Goal: Information Seeking & Learning: Learn about a topic

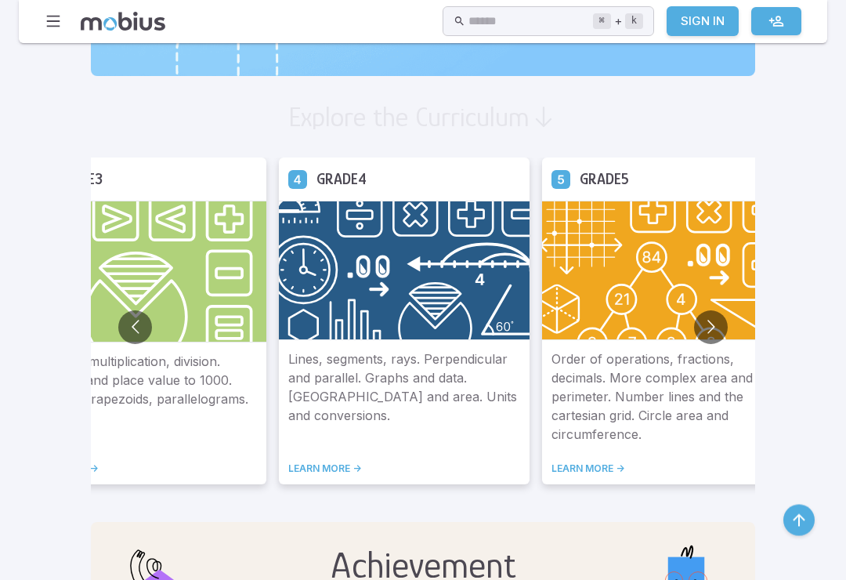
scroll to position [863, 0]
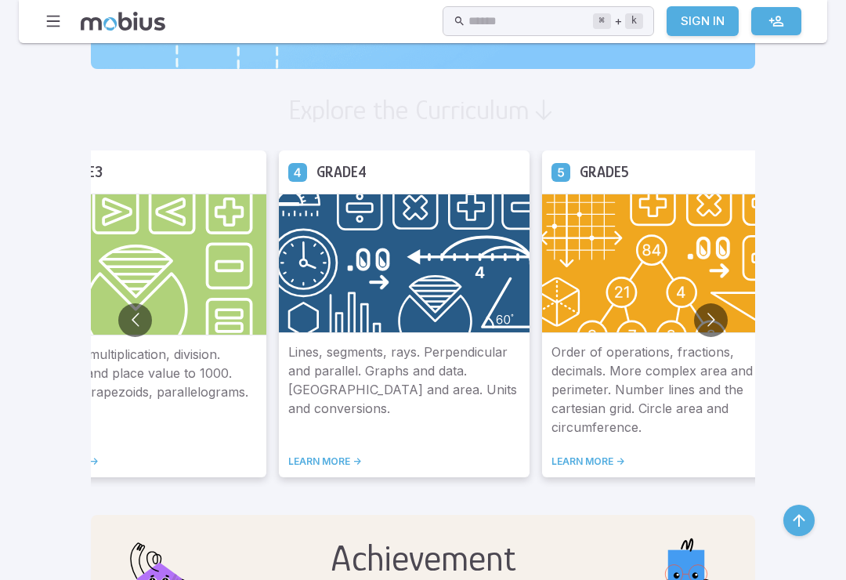
click at [694, 332] on button "Go to next slide" at bounding box center [711, 320] width 34 height 34
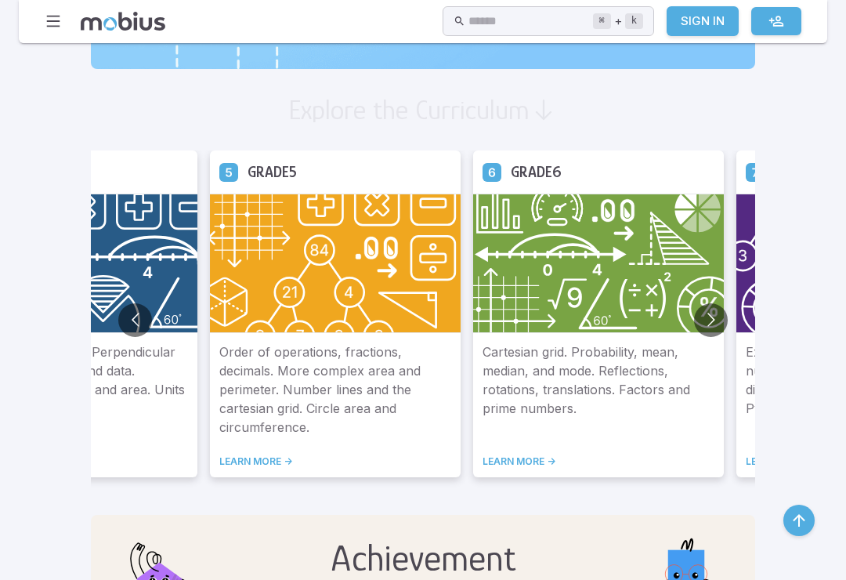
click at [694, 324] on button "Go to next slide" at bounding box center [711, 320] width 34 height 34
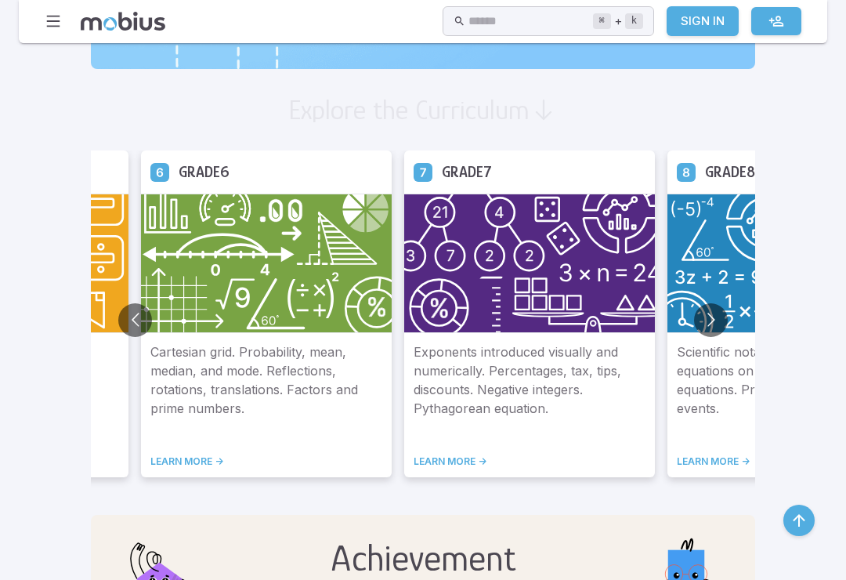
click at [694, 326] on button "Go to next slide" at bounding box center [711, 320] width 34 height 34
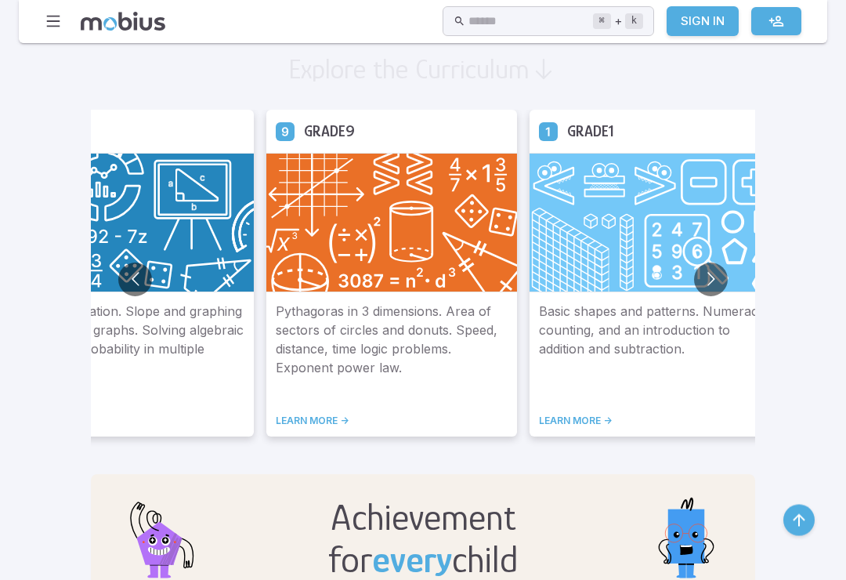
scroll to position [903, 0]
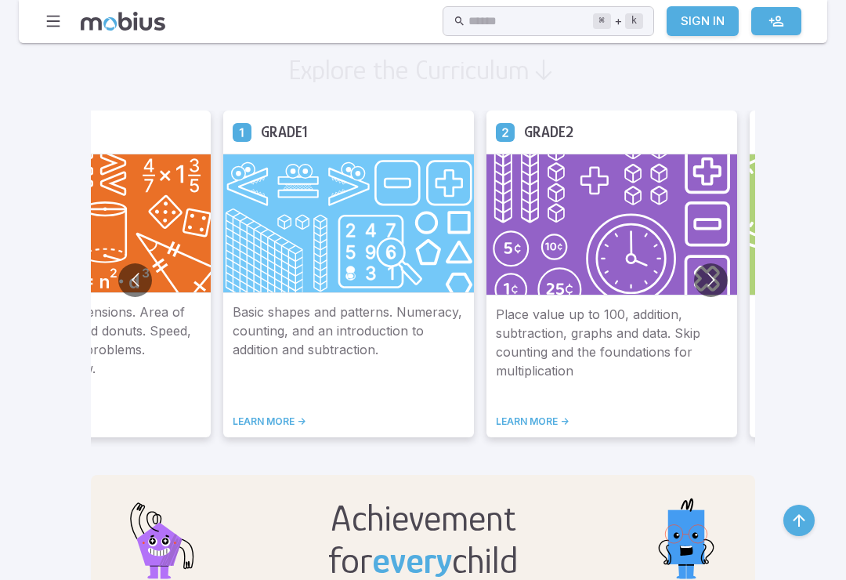
scroll to position [913, 0]
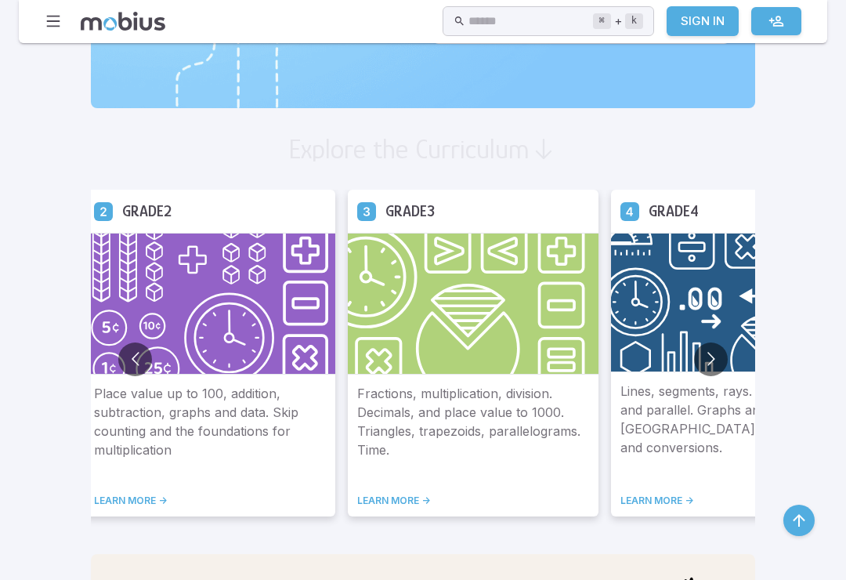
scroll to position [824, 0]
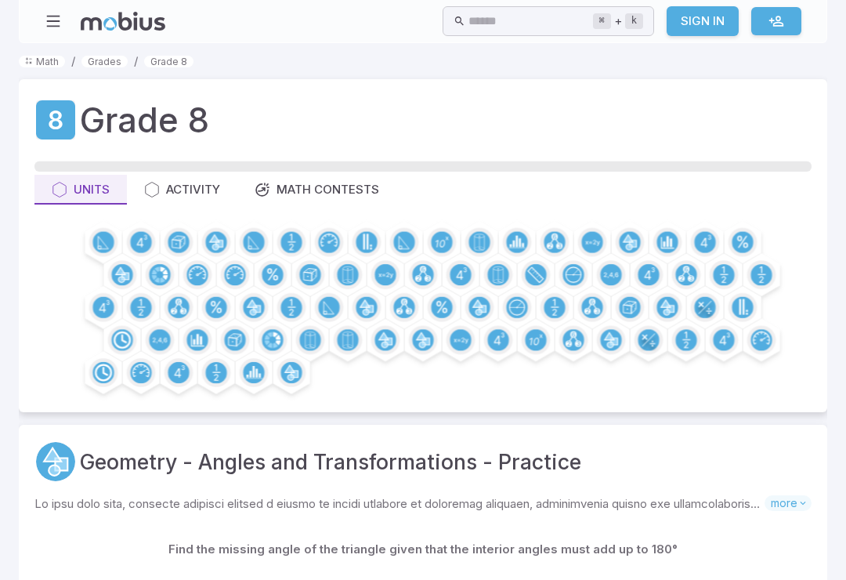
click at [73, 139] on div at bounding box center [56, 120] width 45 height 42
click at [52, 132] on icon at bounding box center [55, 119] width 39 height 39
click at [184, 129] on h1 "Grade 8" at bounding box center [144, 120] width 129 height 50
click at [168, 66] on link "Grade 8" at bounding box center [168, 62] width 49 height 12
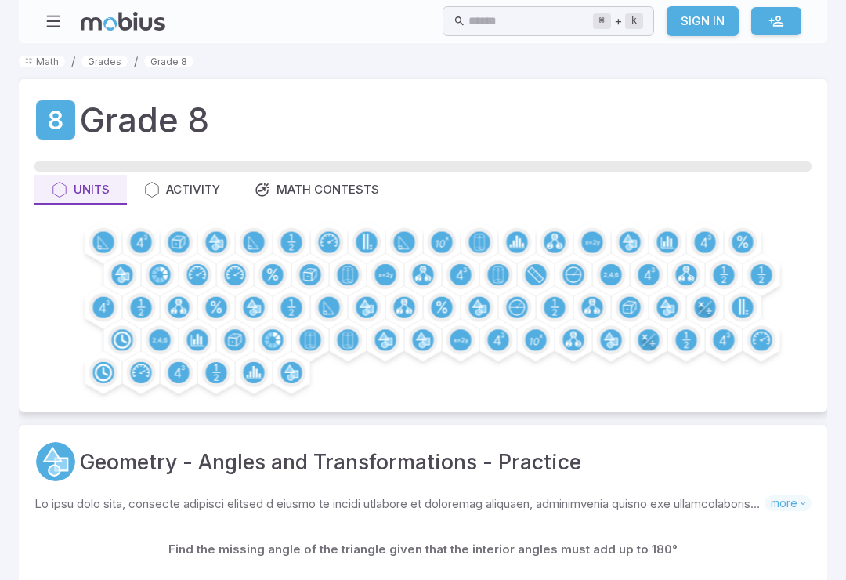
click at [98, 67] on link "Grades" at bounding box center [104, 62] width 46 height 12
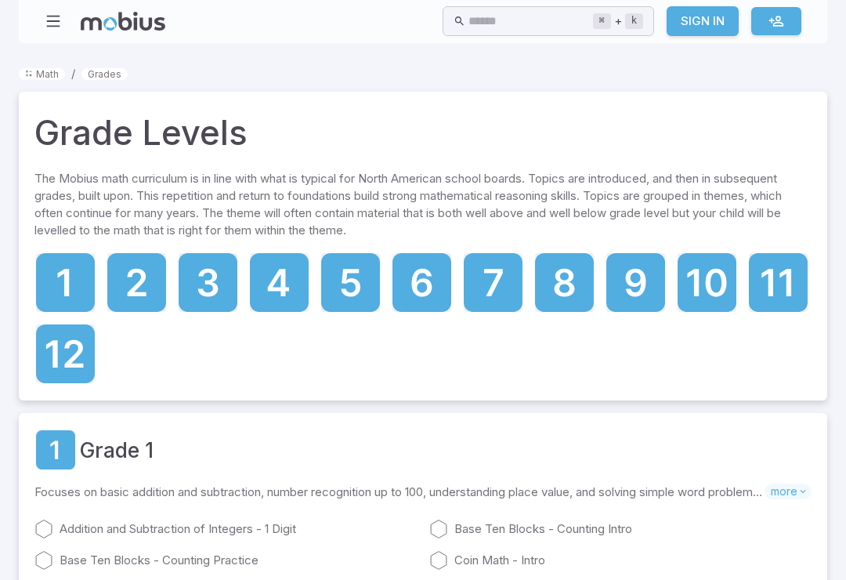
click at [637, 281] on icon at bounding box center [636, 282] width 20 height 28
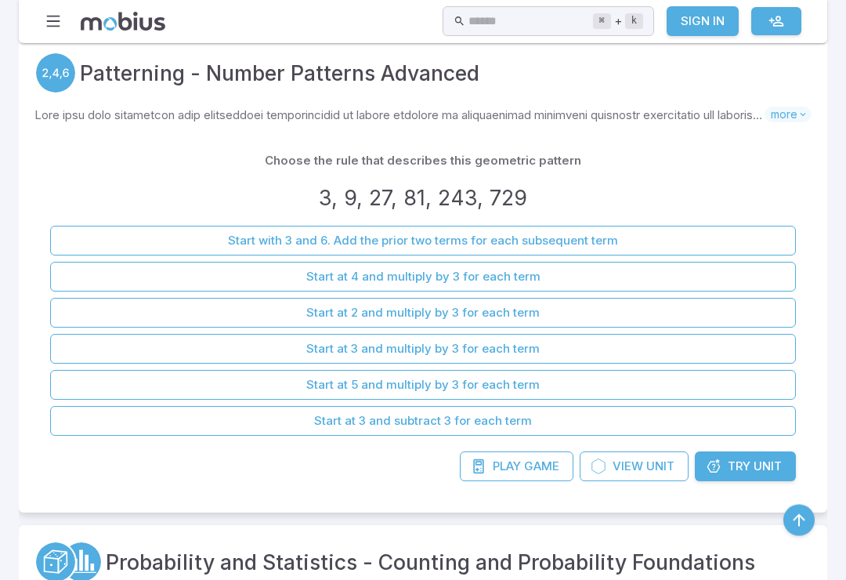
click at [527, 43] on div "Home Math Grade 1 Grade 2 Grade 3 Grade 4 Grade 5 Grade 6 Grade 7 Grade 8 Grade…" at bounding box center [423, 21] width 809 height 43
click at [526, 28] on input "text" at bounding box center [531, 21] width 124 height 31
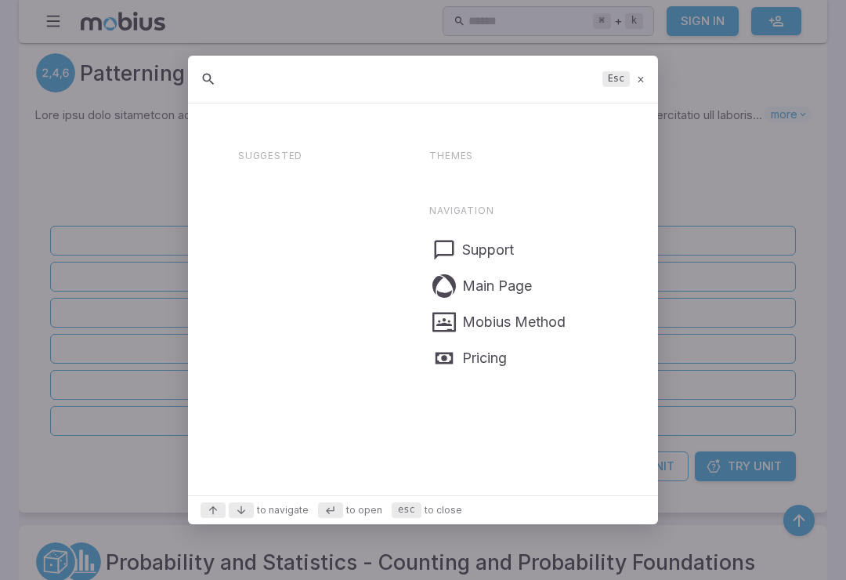
click at [526, 28] on div at bounding box center [423, 290] width 846 height 580
click at [462, 29] on div at bounding box center [423, 290] width 846 height 580
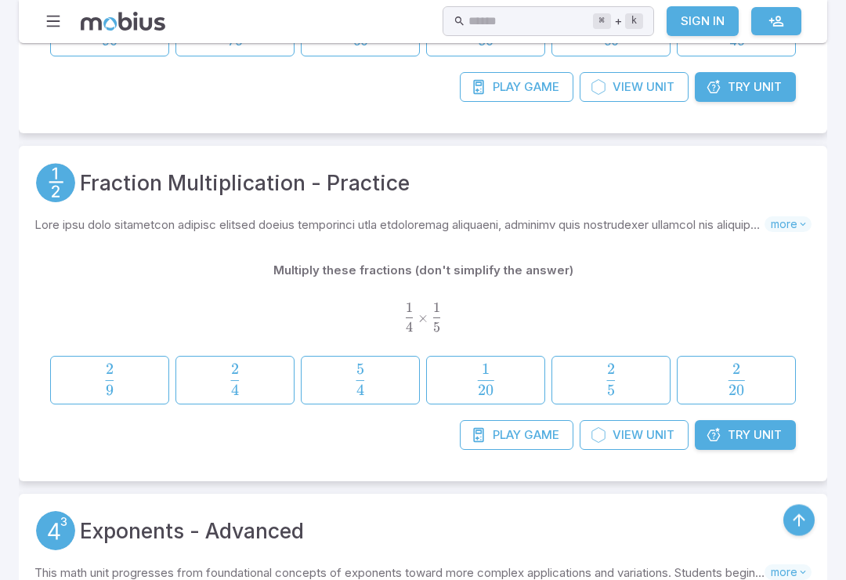
scroll to position [903, 0]
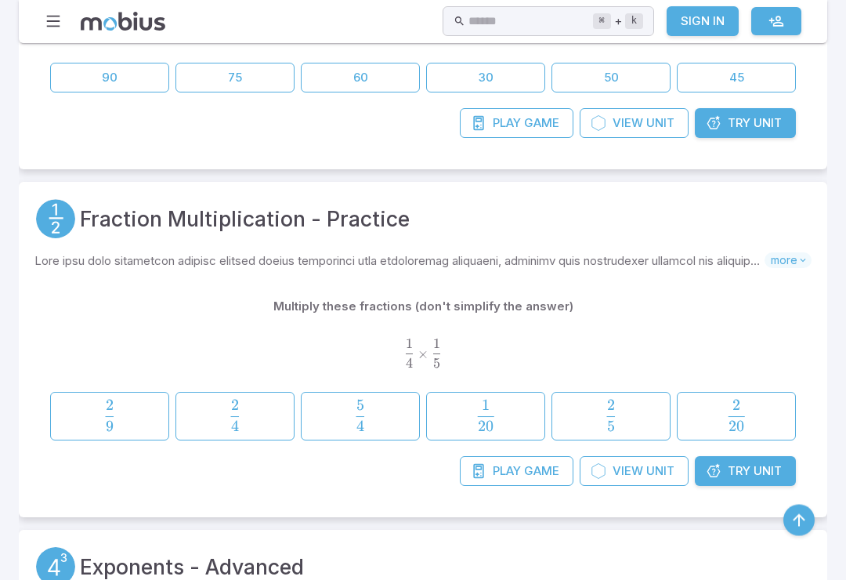
click at [500, 26] on input "text" at bounding box center [531, 21] width 124 height 31
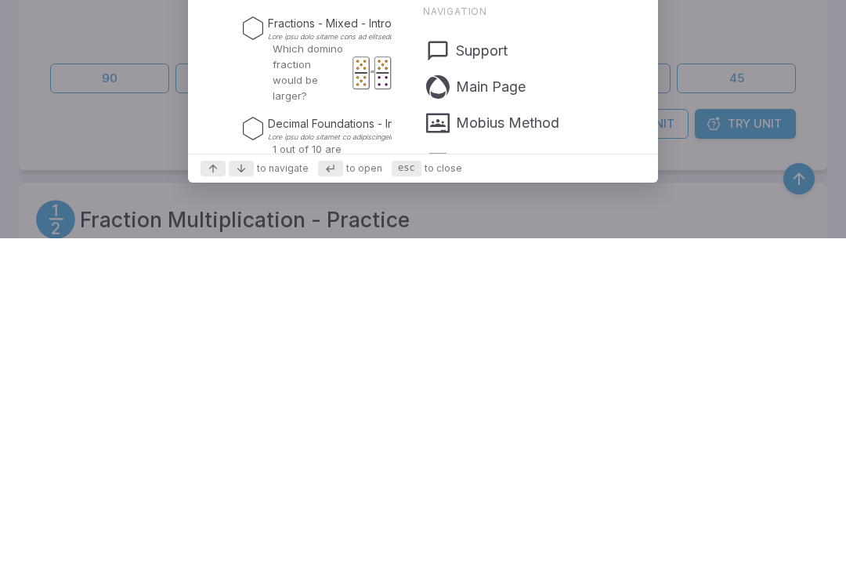
scroll to position [0, 0]
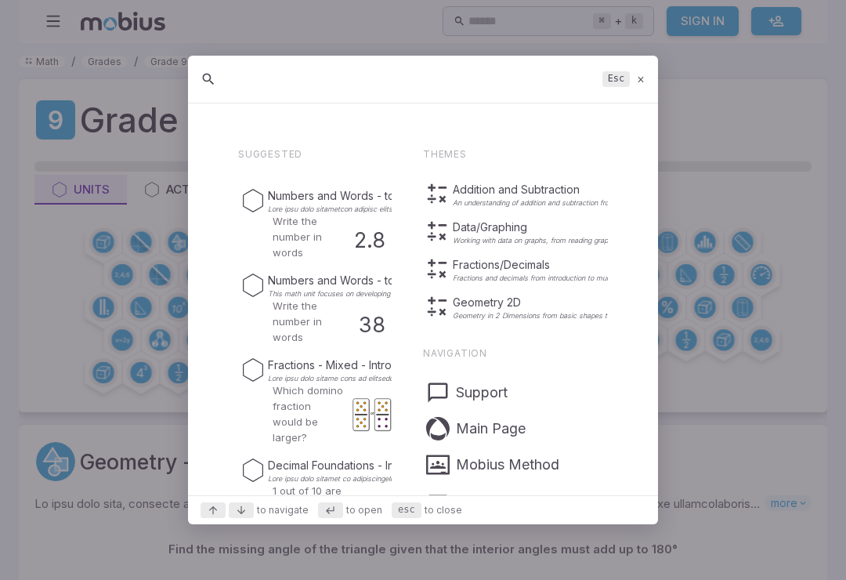
click at [643, 74] on icon at bounding box center [641, 80] width 10 height 12
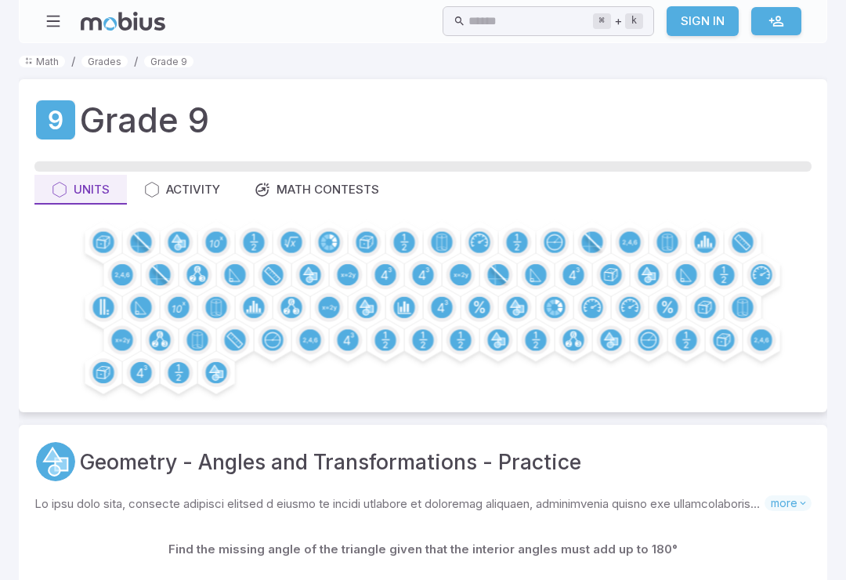
click at [523, 24] on input "text" at bounding box center [531, 21] width 124 height 31
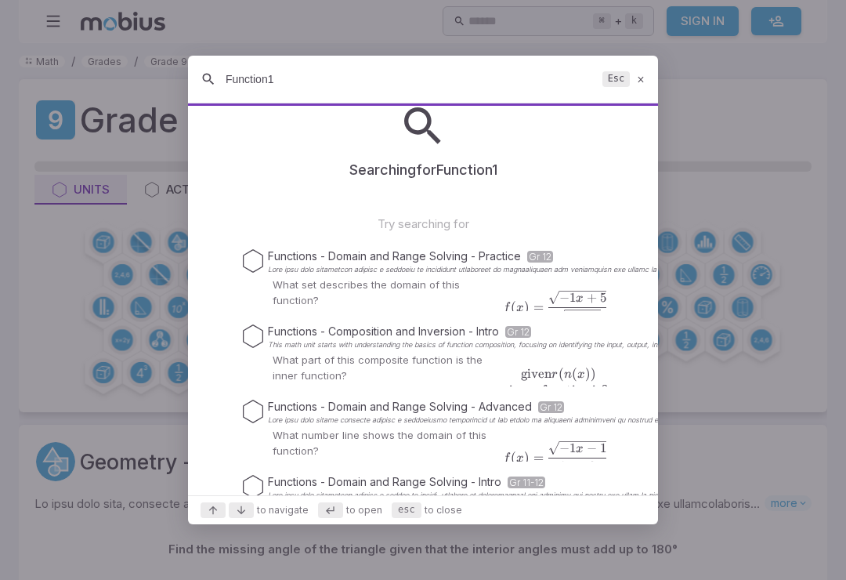
scroll to position [49, 0]
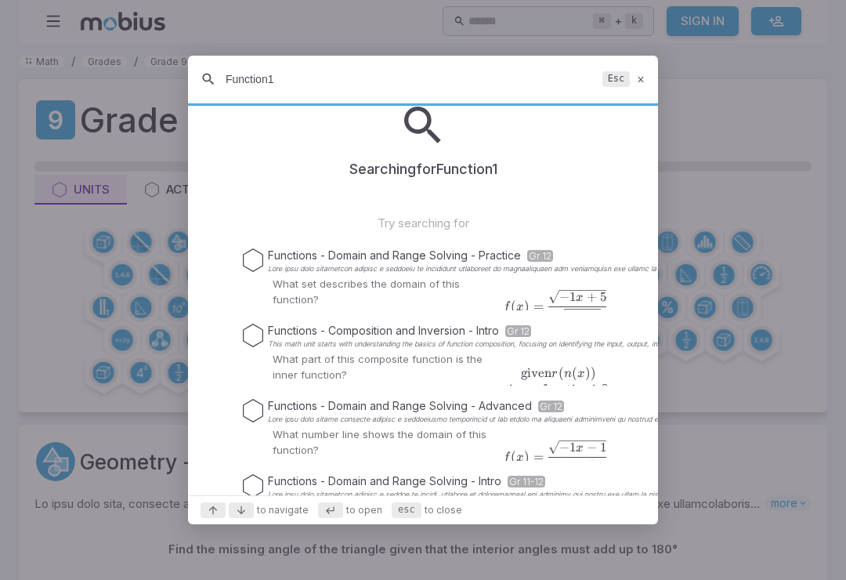
type input "Function"
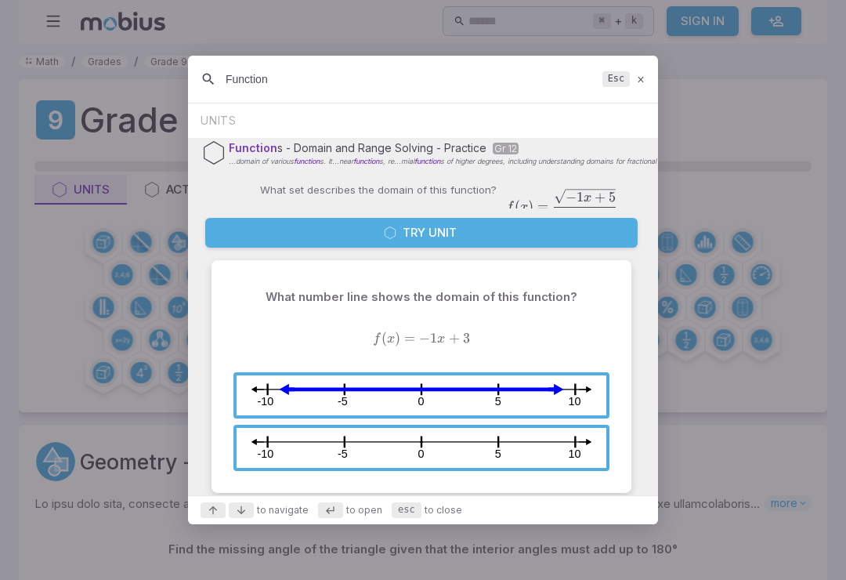
click at [759, 172] on div at bounding box center [423, 290] width 846 height 580
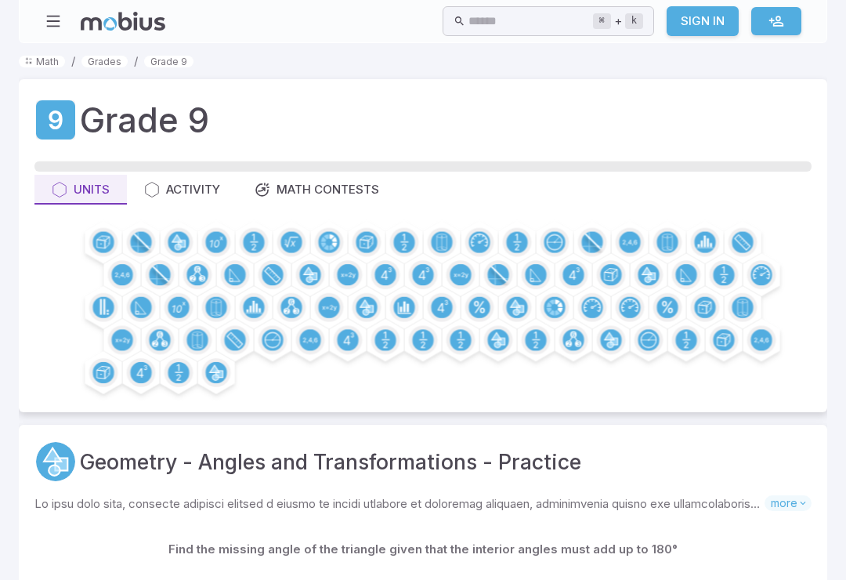
click at [503, 272] on circle at bounding box center [497, 274] width 21 height 21
